Goal: Information Seeking & Learning: Find specific page/section

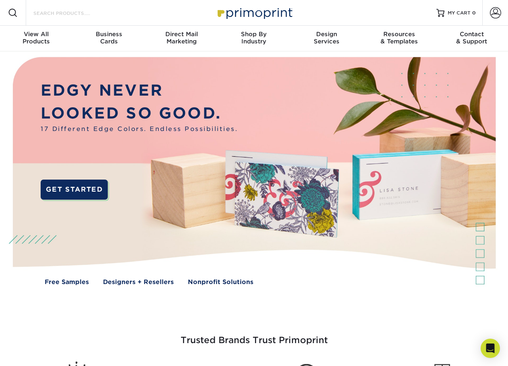
click at [58, 13] on input "Search Products" at bounding box center [72, 13] width 78 height 10
drag, startPoint x: 5, startPoint y: 14, endPoint x: 9, endPoint y: 13, distance: 4.0
click at [7, 14] on div at bounding box center [13, 13] width 26 height 26
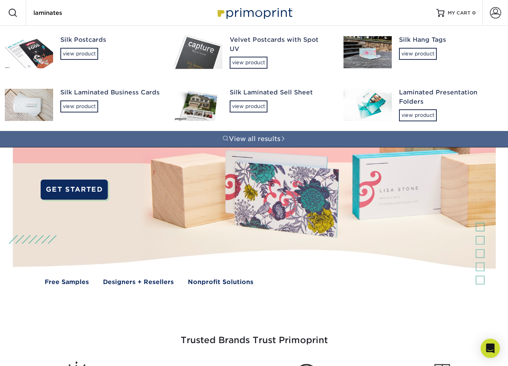
type input "laminates"
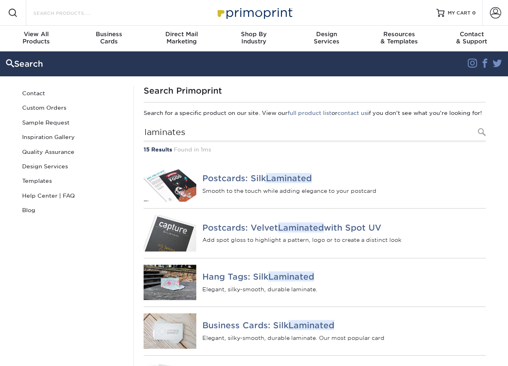
click at [76, 11] on input "Search Products" at bounding box center [72, 13] width 78 height 10
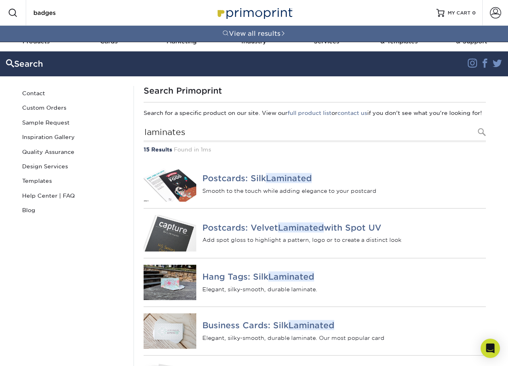
type input "badges"
